Goal: Information Seeking & Learning: Understand process/instructions

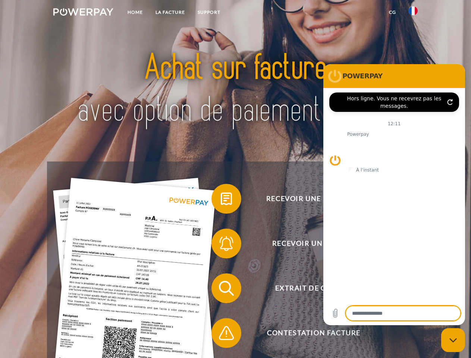
click at [83, 13] on img at bounding box center [83, 11] width 60 height 7
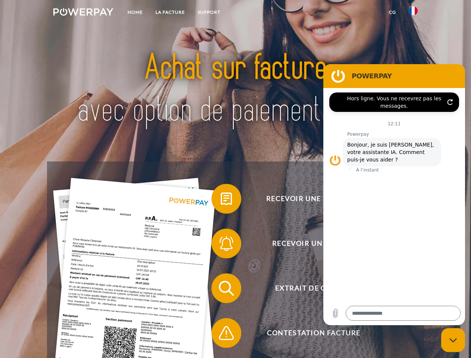
click at [414, 13] on img at bounding box center [413, 10] width 9 height 9
click at [393, 12] on link "CG" at bounding box center [393, 12] width 20 height 13
click at [221, 200] on span at bounding box center [215, 198] width 37 height 37
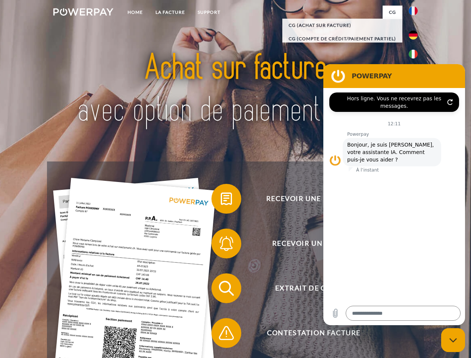
click at [221, 245] on div "Recevoir une facture ? Recevoir un rappel? Extrait de compte retour" at bounding box center [235, 311] width 377 height 299
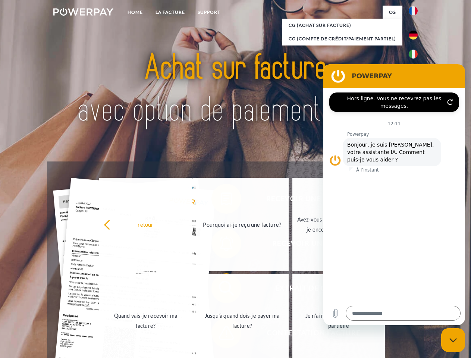
click at [221, 290] on link "Jusqu'à quand dois-je payer ma facture?" at bounding box center [242, 320] width 93 height 93
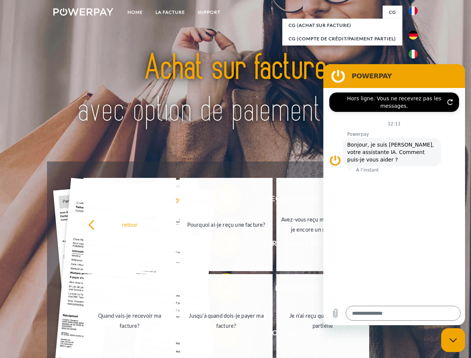
click at [221, 335] on span at bounding box center [215, 333] width 37 height 37
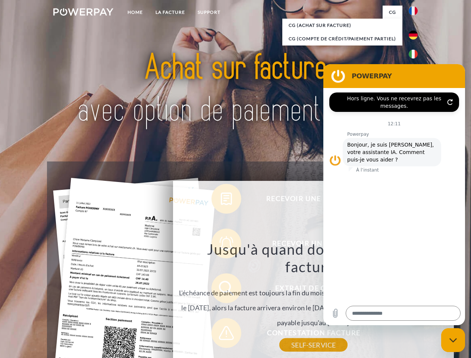
click at [453, 340] on icon "Fermer la fenêtre de messagerie" at bounding box center [454, 340] width 8 height 5
type textarea "*"
